Goal: Transaction & Acquisition: Download file/media

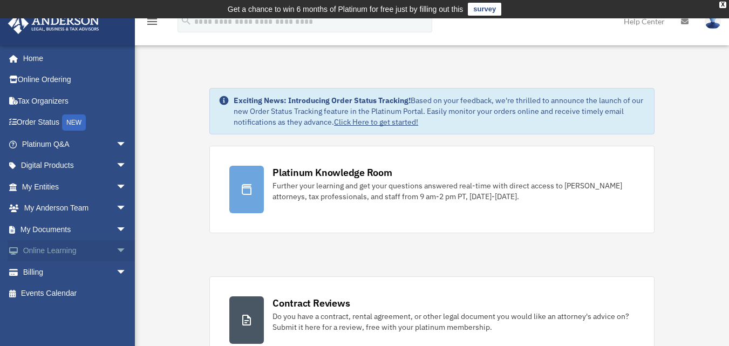
scroll to position [54, 0]
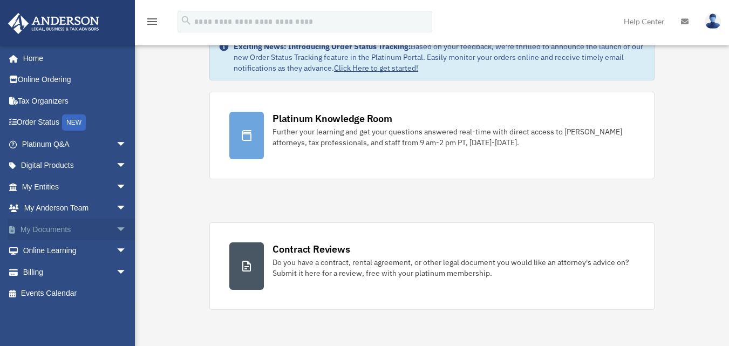
click at [116, 225] on span "arrow_drop_down" at bounding box center [127, 229] width 22 height 22
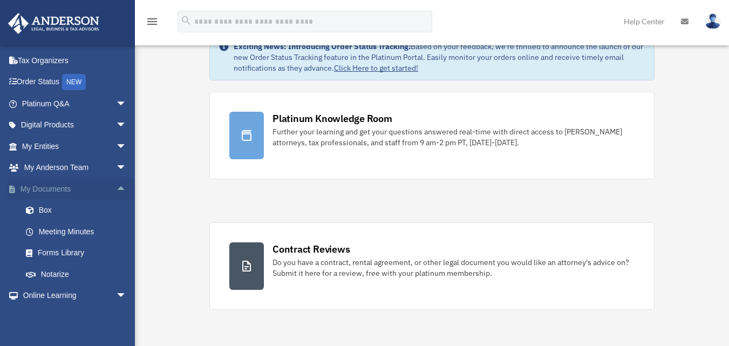
scroll to position [82, 0]
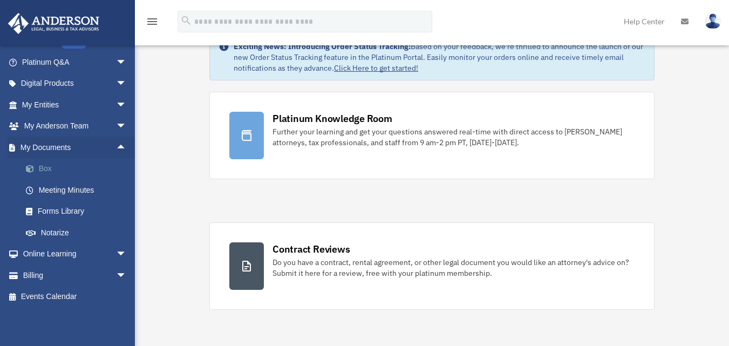
click at [74, 167] on link "Box" at bounding box center [79, 169] width 128 height 22
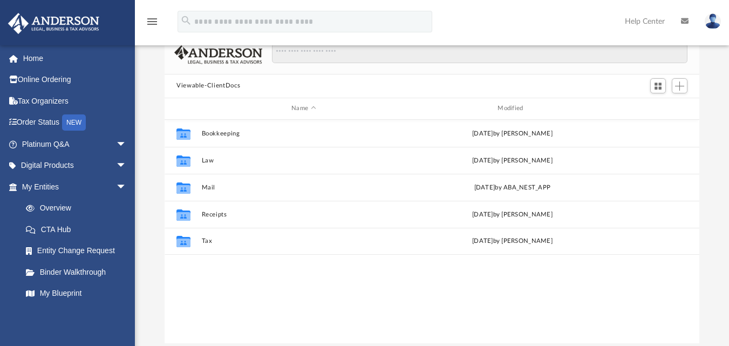
scroll to position [108, 0]
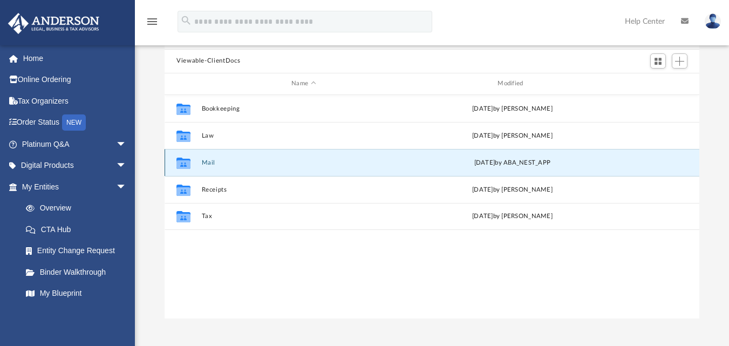
click at [204, 163] on button "Mail" at bounding box center [304, 162] width 204 height 7
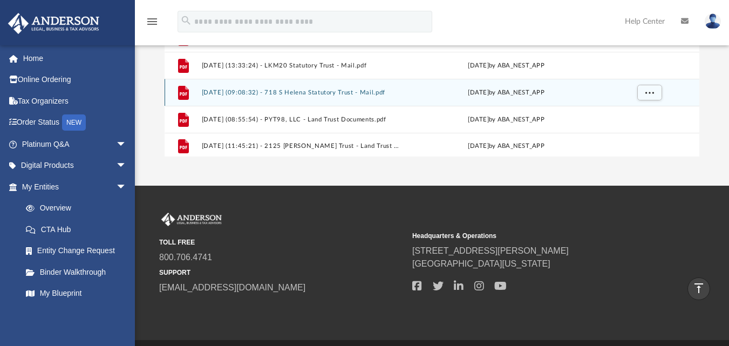
scroll to position [100, 0]
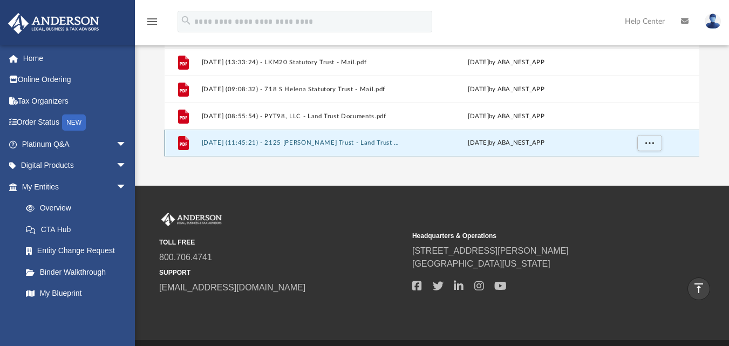
click at [330, 145] on button "[DATE] (11:45:21) - 2125 [PERSON_NAME] Trust - Land Trust Documents.pdf" at bounding box center [302, 142] width 200 height 7
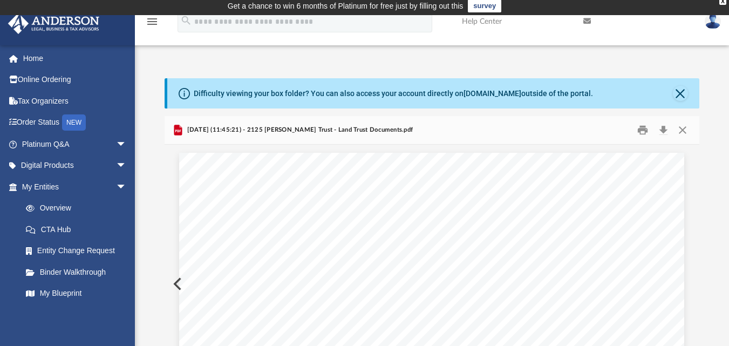
scroll to position [0, 0]
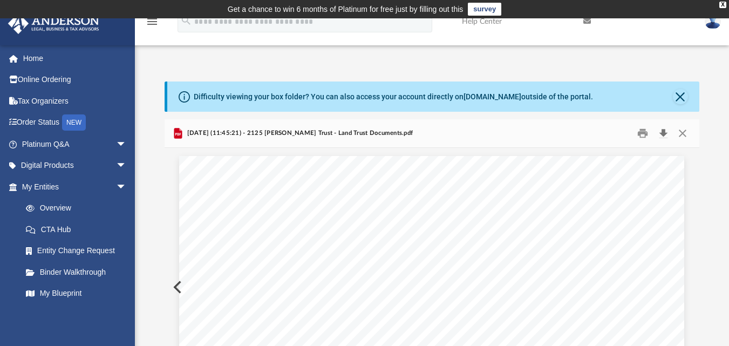
click at [659, 136] on button "Download" at bounding box center [662, 133] width 19 height 17
click at [681, 99] on button "Close" at bounding box center [680, 96] width 15 height 15
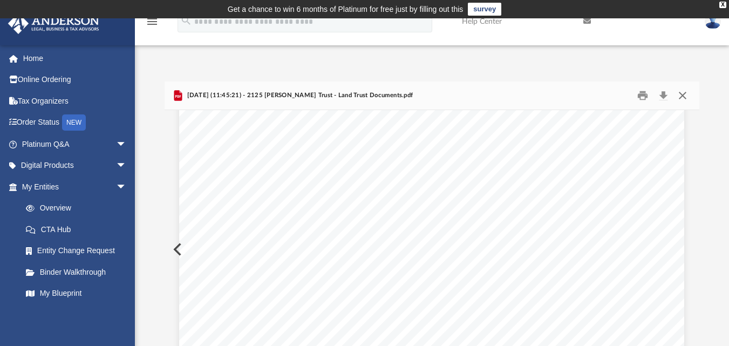
click at [681, 99] on button "Close" at bounding box center [682, 95] width 19 height 17
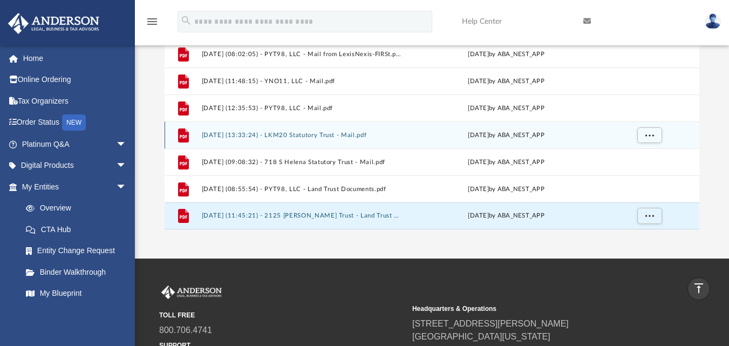
scroll to position [148, 0]
